Goal: Communication & Community: Answer question/provide support

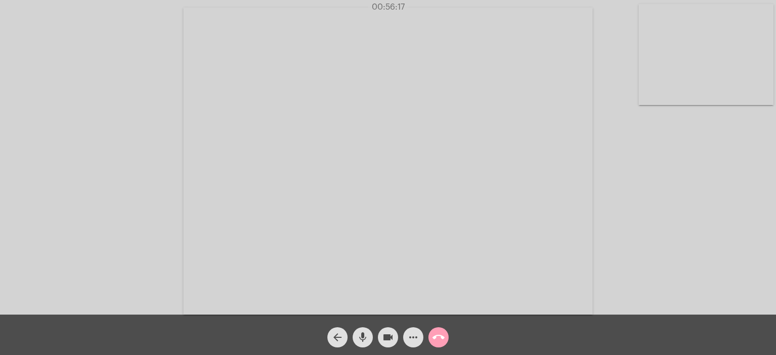
click at [435, 337] on mat-icon "call_end" at bounding box center [439, 338] width 12 height 12
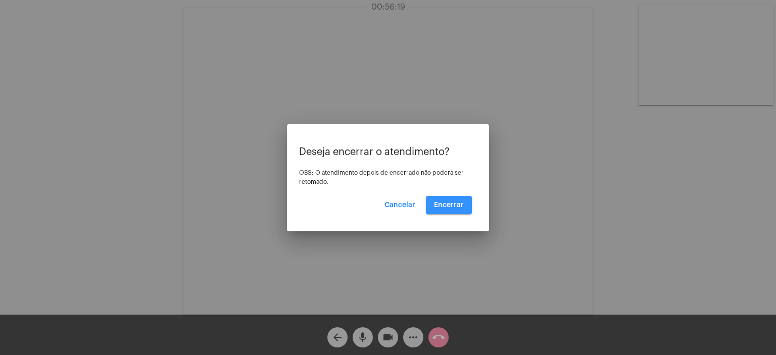
click at [448, 202] on span "Encerrar" at bounding box center [449, 205] width 30 height 7
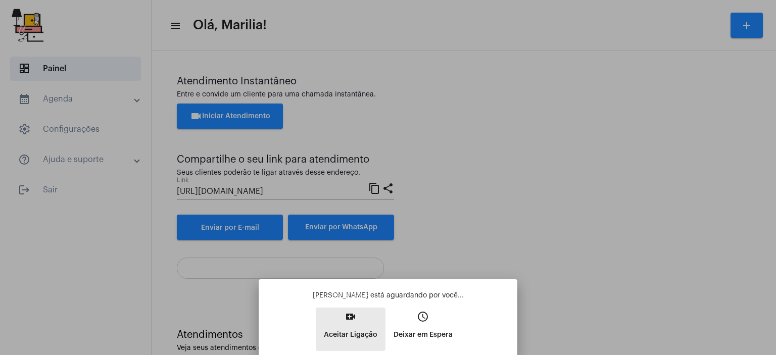
click at [340, 339] on p "Aceitar Ligação" at bounding box center [351, 335] width 54 height 18
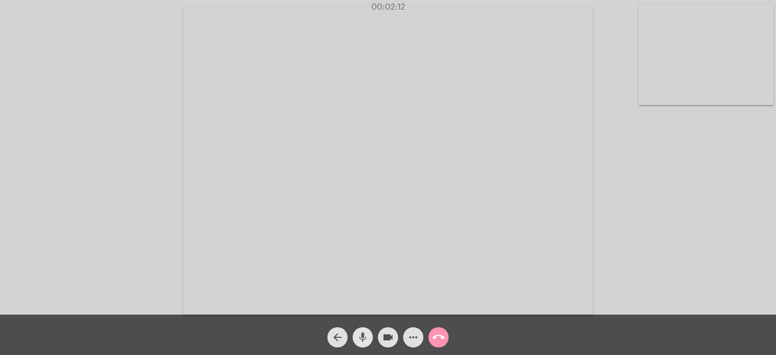
click at [362, 342] on mat-icon "mic" at bounding box center [363, 338] width 12 height 12
click at [362, 342] on mat-icon "mic_off" at bounding box center [363, 338] width 12 height 12
